Goal: Find specific page/section: Find specific page/section

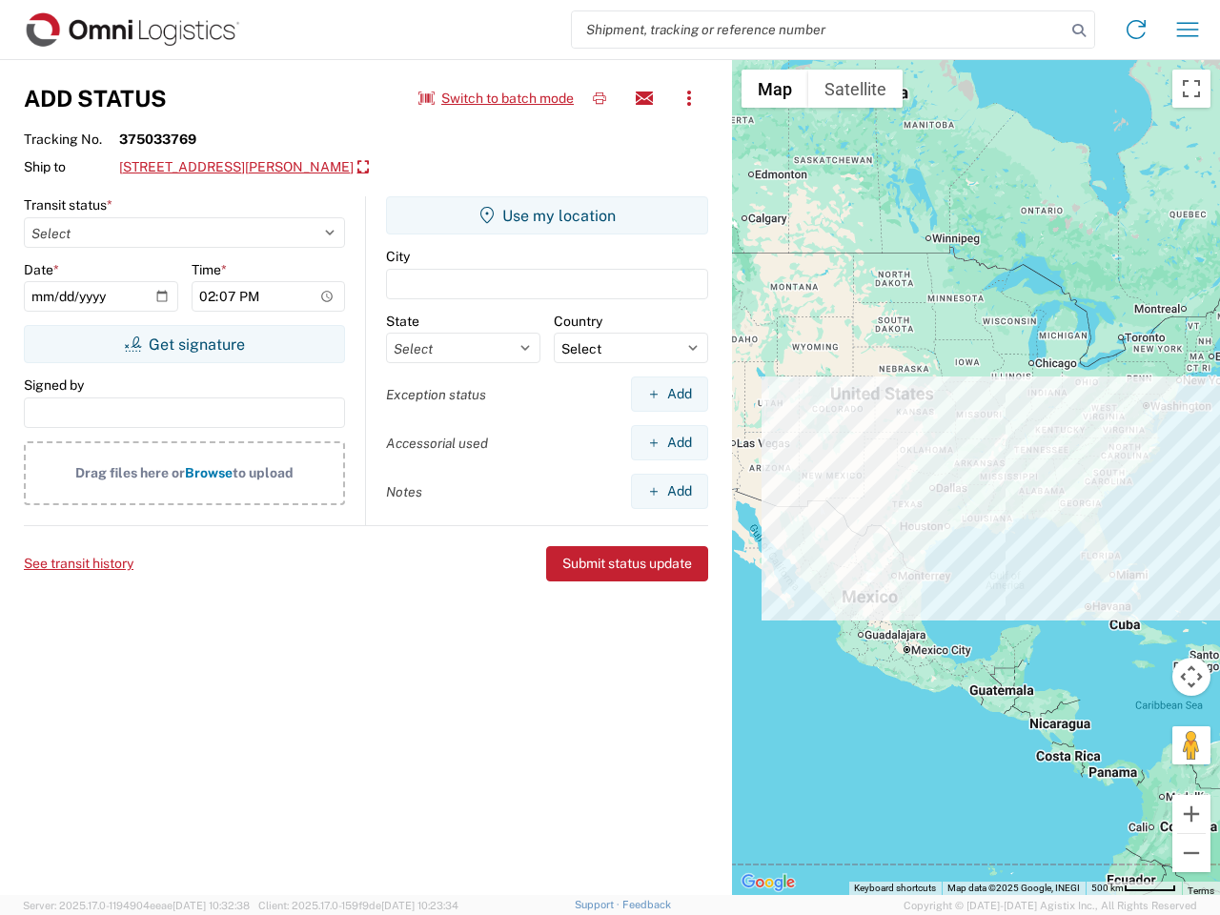
click at [819, 30] on input "search" at bounding box center [819, 29] width 494 height 36
click at [1079, 31] on icon at bounding box center [1079, 30] width 27 height 27
click at [1136, 30] on icon at bounding box center [1136, 29] width 31 height 31
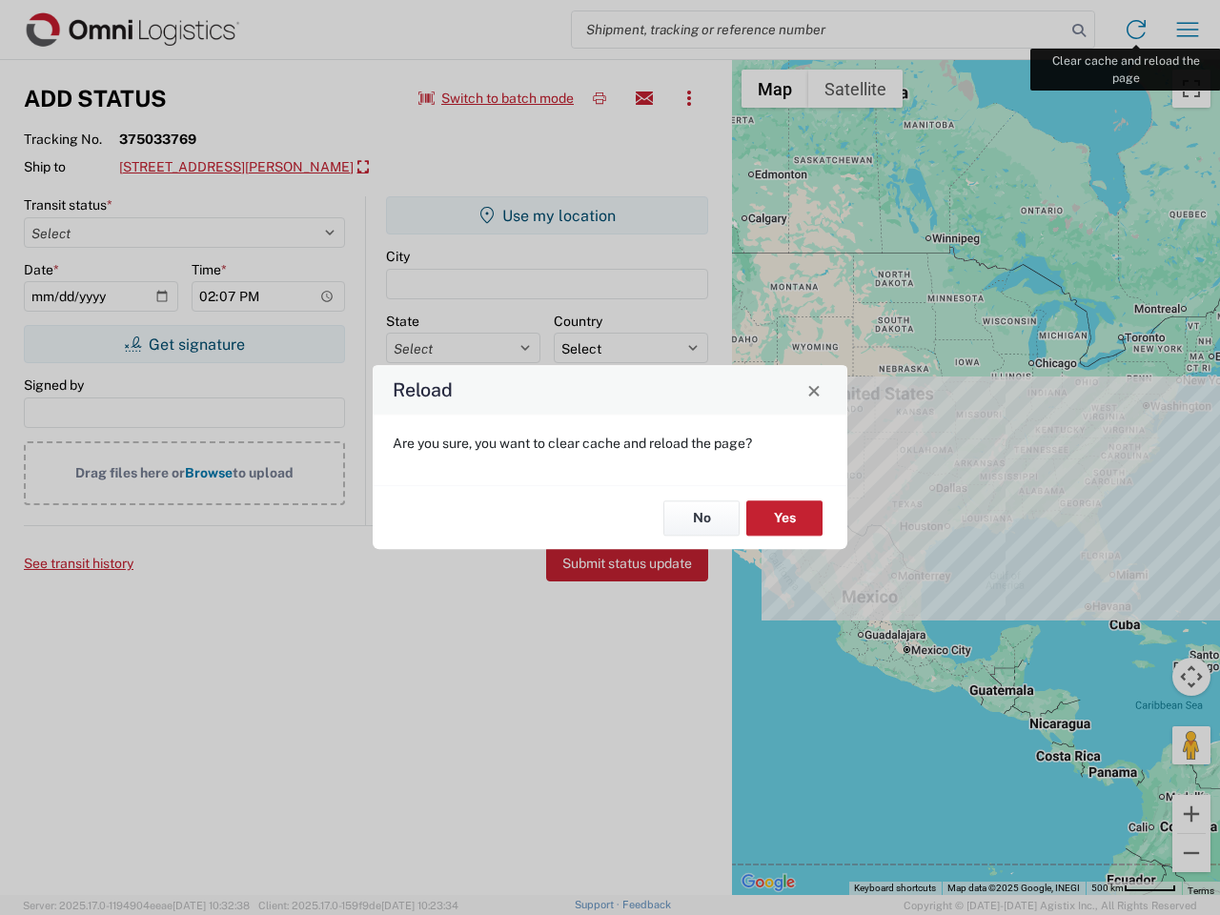
click at [1188, 30] on div "Reload Are you sure, you want to clear cache and reload the page? No Yes" at bounding box center [610, 457] width 1220 height 915
click at [497, 98] on div "Reload Are you sure, you want to clear cache and reload the page? No Yes" at bounding box center [610, 457] width 1220 height 915
click at [600, 98] on div "Reload Are you sure, you want to clear cache and reload the page? No Yes" at bounding box center [610, 457] width 1220 height 915
click at [644, 98] on div "Reload Are you sure, you want to clear cache and reload the page? No Yes" at bounding box center [610, 457] width 1220 height 915
click at [689, 98] on div "Reload Are you sure, you want to clear cache and reload the page? No Yes" at bounding box center [610, 457] width 1220 height 915
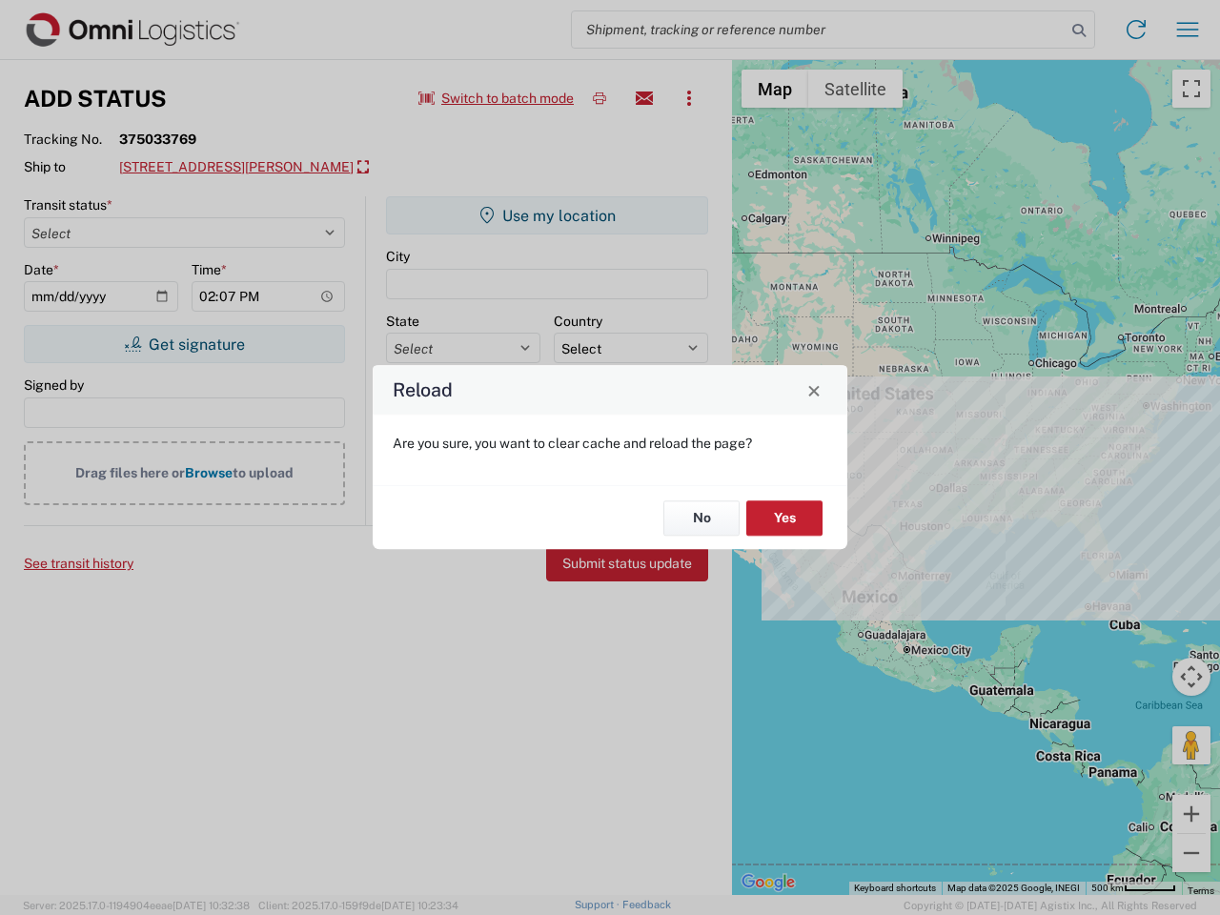
click at [246, 168] on div "Reload Are you sure, you want to clear cache and reload the page? No Yes" at bounding box center [610, 457] width 1220 height 915
click at [184, 344] on div "Reload Are you sure, you want to clear cache and reload the page? No Yes" at bounding box center [610, 457] width 1220 height 915
